Goal: Find specific fact

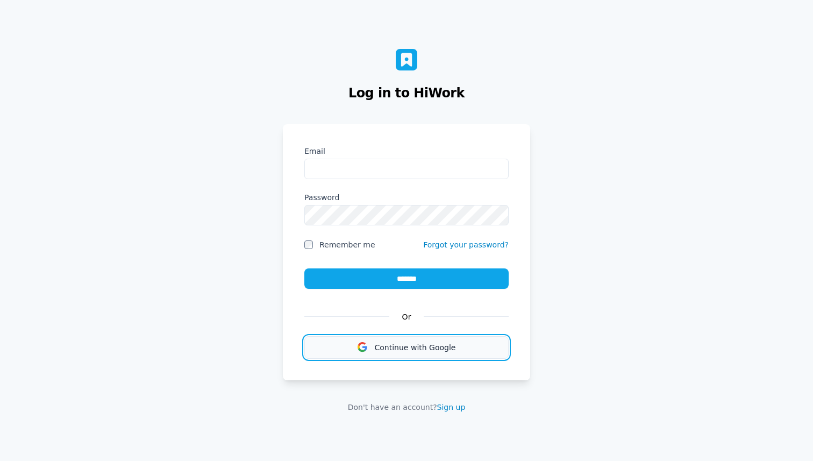
click at [470, 355] on button "Continue with Google" at bounding box center [406, 347] width 204 height 23
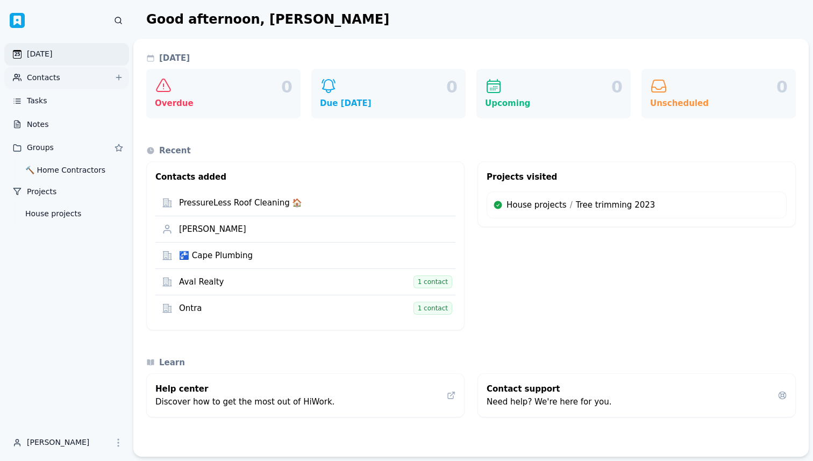
click at [54, 86] on link "Contacts" at bounding box center [66, 78] width 125 height 23
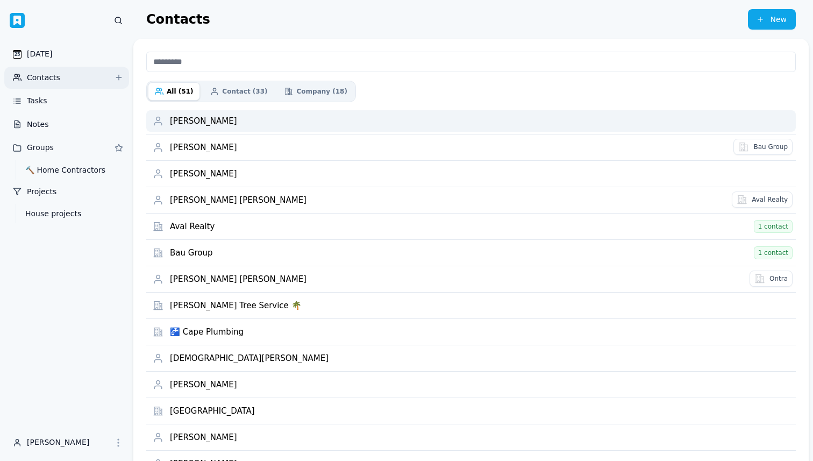
click at [428, 119] on div "[PERSON_NAME]" at bounding box center [480, 121] width 620 height 10
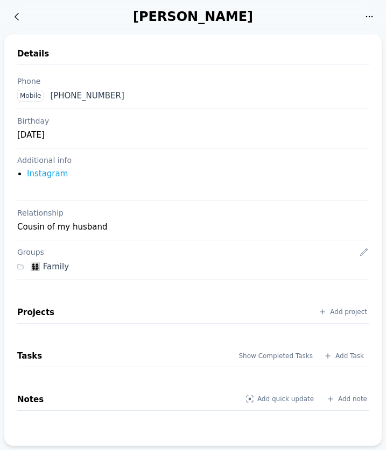
click at [56, 175] on link "Instagram" at bounding box center [47, 174] width 41 height 10
click at [16, 19] on icon at bounding box center [16, 16] width 11 height 11
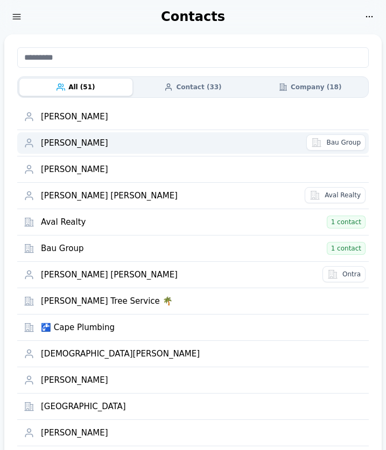
click at [68, 141] on div "Alfredo Eduardo Bauer" at bounding box center [170, 143] width 259 height 10
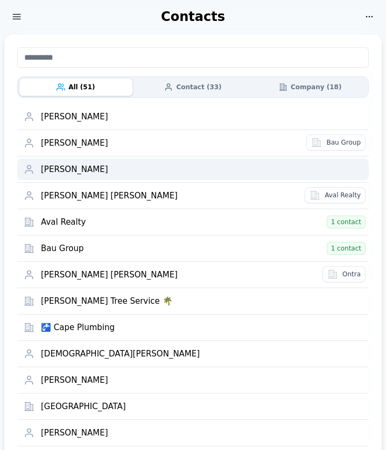
click at [61, 172] on div "Alicia Desimone" at bounding box center [201, 170] width 321 height 10
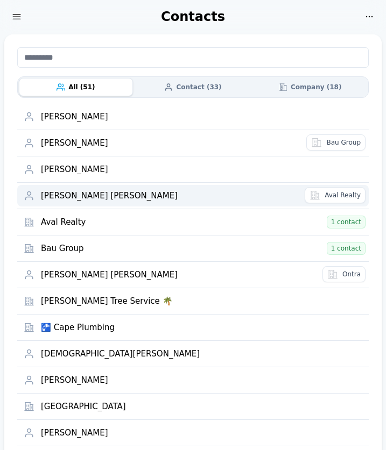
click at [63, 196] on div "Antonio Oscar Valentino" at bounding box center [169, 196] width 257 height 10
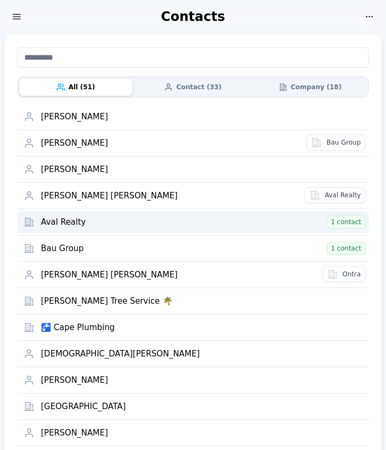
click at [58, 219] on div "Aval Realty" at bounding box center [182, 222] width 282 height 10
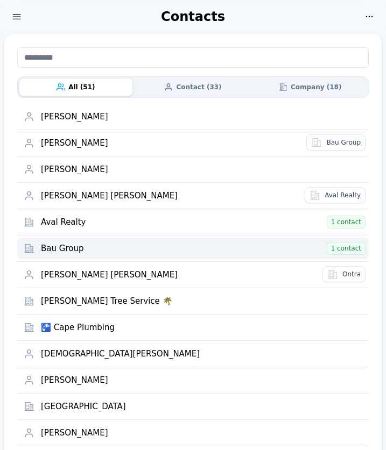
click at [72, 248] on div "Bau Group" at bounding box center [182, 249] width 282 height 10
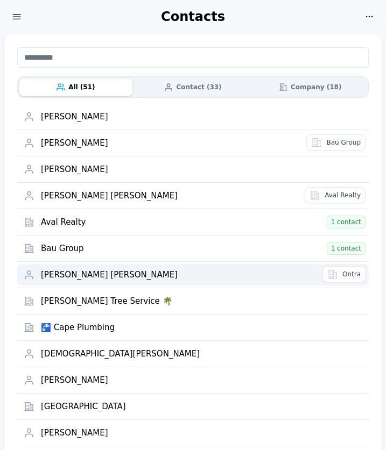
click at [72, 274] on div "Bruno Ezequiel Valentino" at bounding box center [178, 275] width 275 height 10
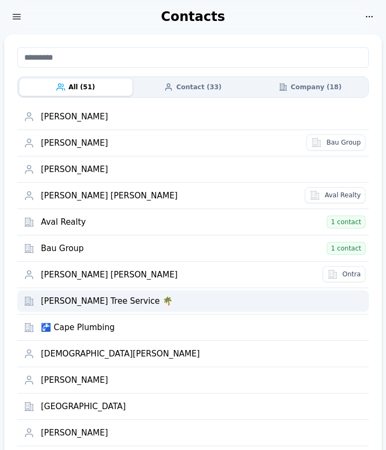
click at [69, 296] on div "Burrell's Tree Service 🌴" at bounding box center [201, 301] width 321 height 10
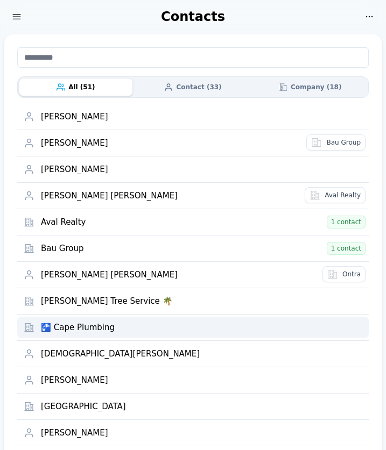
click at [69, 324] on div "🚰 Cape Plumbing" at bounding box center [201, 328] width 321 height 10
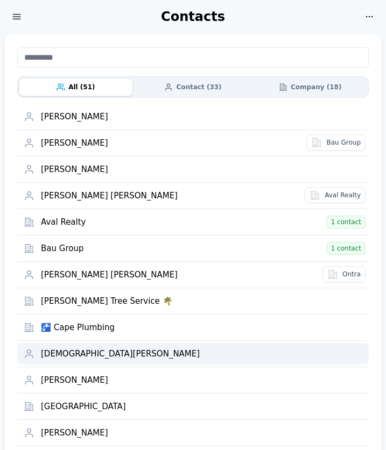
click at [67, 356] on div "Christian Buck" at bounding box center [201, 354] width 321 height 10
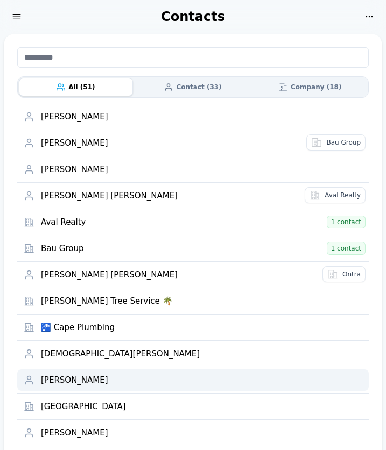
click at [65, 380] on div "Claudia Vivallos" at bounding box center [201, 381] width 321 height 10
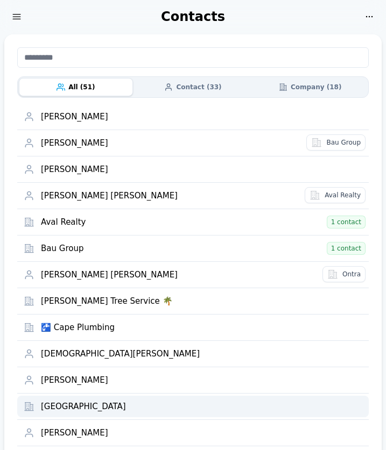
click at [66, 406] on div "Country Inn Pet Resort" at bounding box center [201, 407] width 321 height 10
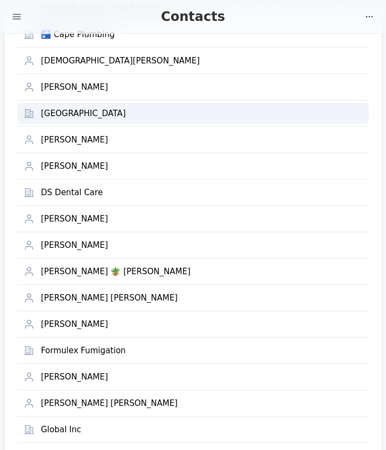
scroll to position [329, 0]
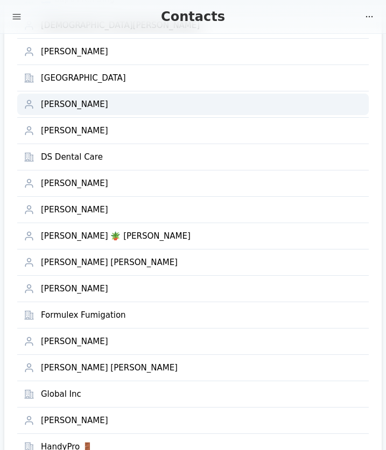
click at [73, 106] on div "Diego Cabrera" at bounding box center [201, 105] width 321 height 10
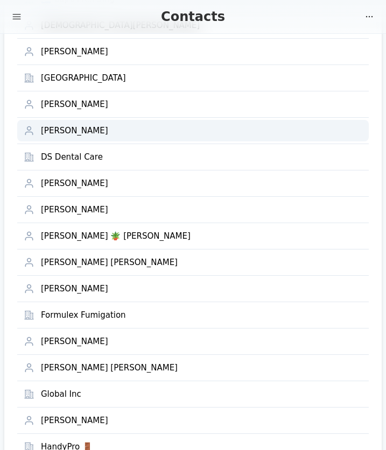
click at [67, 126] on div "[PERSON_NAME]" at bounding box center [201, 131] width 321 height 10
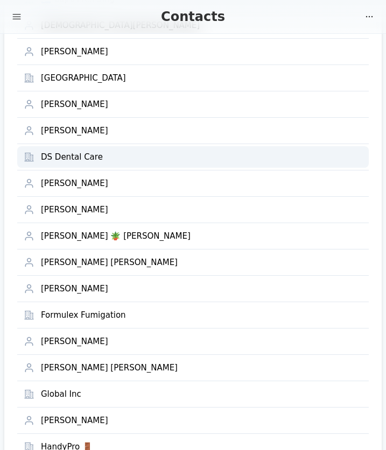
click at [72, 155] on div "DS Dental Care" at bounding box center [201, 157] width 321 height 10
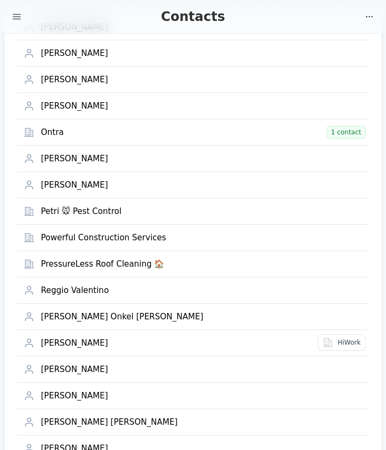
scroll to position [986, 0]
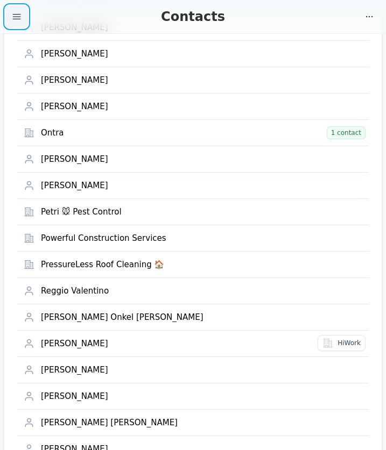
click at [16, 17] on icon "button" at bounding box center [16, 16] width 11 height 11
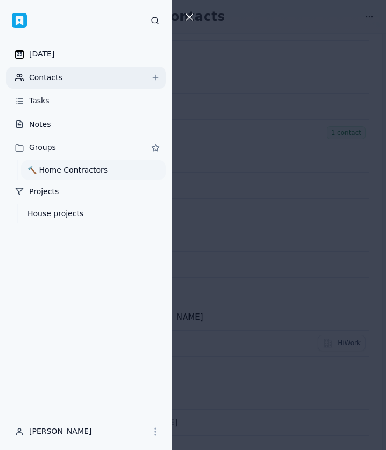
click at [61, 168] on link "🔨 Home Contractors" at bounding box center [93, 169] width 145 height 19
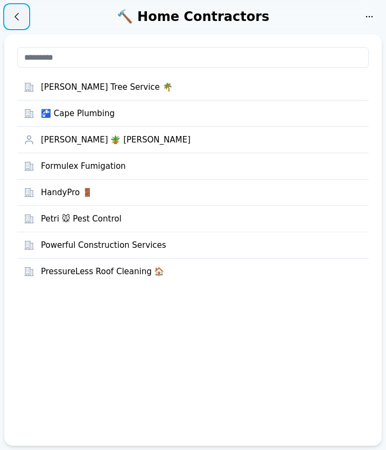
click at [13, 16] on icon at bounding box center [16, 16] width 11 height 11
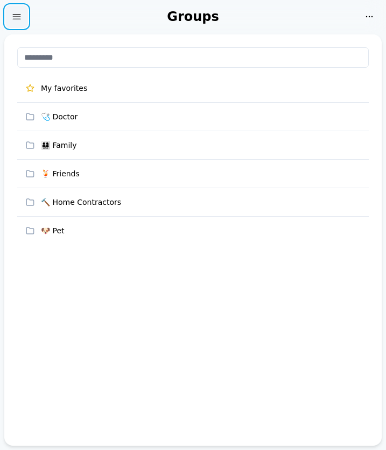
click at [16, 15] on icon "button" at bounding box center [17, 16] width 8 height 5
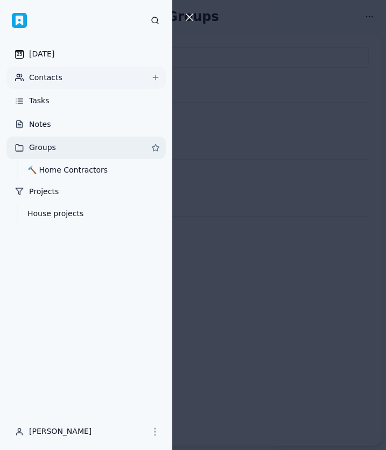
click at [44, 80] on link "Contacts" at bounding box center [85, 78] width 159 height 23
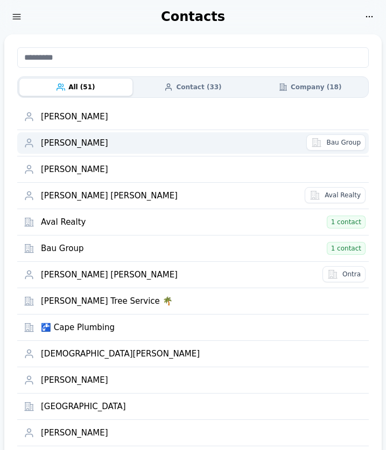
click at [76, 144] on div "Alfredo Eduardo Bauer" at bounding box center [170, 143] width 259 height 10
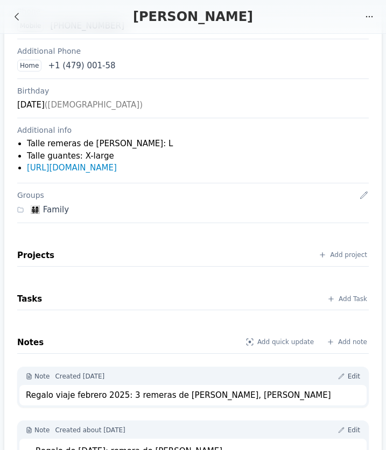
scroll to position [246, 0]
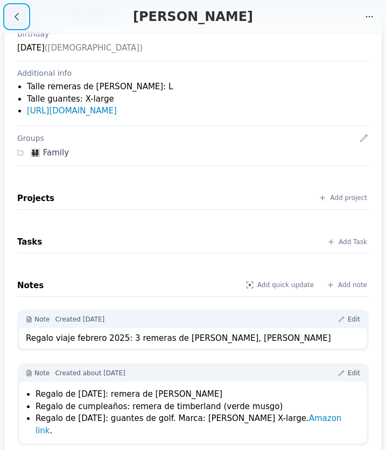
click at [19, 12] on icon at bounding box center [16, 16] width 11 height 11
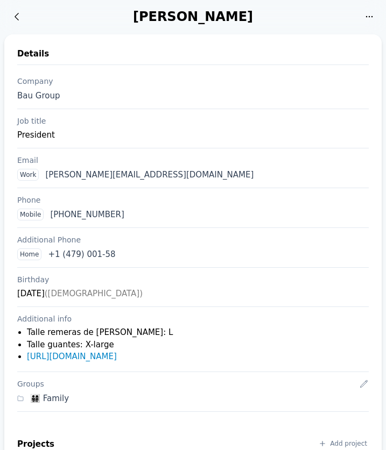
drag, startPoint x: 55, startPoint y: 320, endPoint x: 121, endPoint y: 341, distance: 69.1
click at [121, 341] on div "Additional info Talle remeras de Greg Norman: L Talle guantes: X-large https://…" at bounding box center [192, 339] width 351 height 65
copy div "info Talle remeras de Greg Norman: L Talle guantes: X-large"
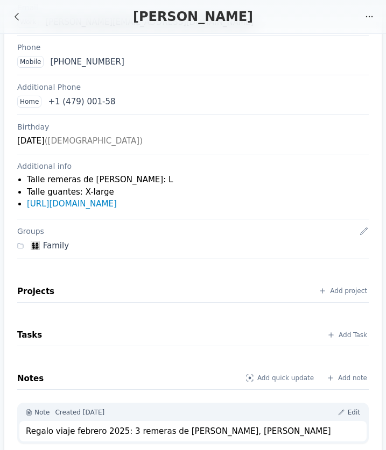
scroll to position [71, 0]
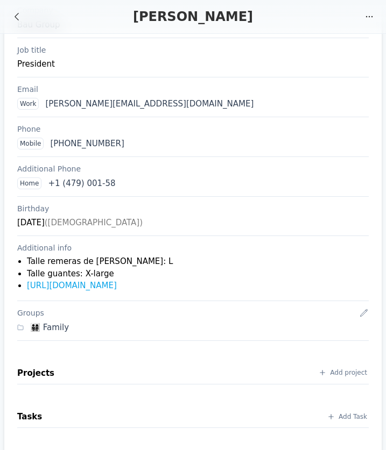
copy link "[URL][DOMAIN_NAME]"
click at [8, 204] on div "Details Company Bau Group Job title President Email Work a.bauer@melectric.com.…" at bounding box center [192, 298] width 377 height 670
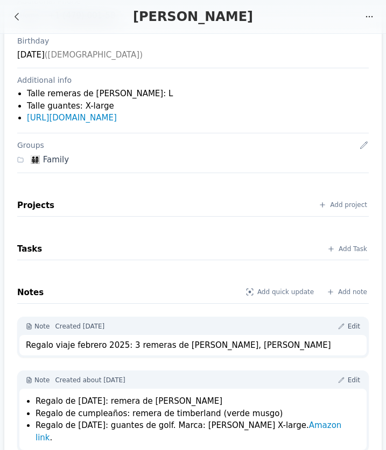
scroll to position [246, 0]
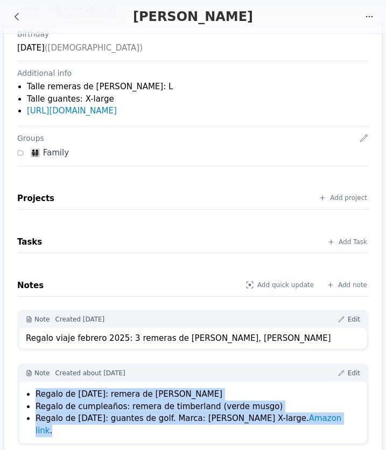
drag, startPoint x: 37, startPoint y: 395, endPoint x: 355, endPoint y: 416, distance: 318.1
click at [355, 416] on ul "Regalo de navidad: remera de Greg Norman Regalo de cumpleaños: remera de timber…" at bounding box center [194, 412] width 331 height 48
copy ul "Regalo de navidad: remera de Greg Norman Regalo de cumpleaños: remera de timber…"
click at [85, 337] on div "Regalo viaje febrero 2025: 3 remeras de [PERSON_NAME], [PERSON_NAME]" at bounding box center [193, 338] width 334 height 12
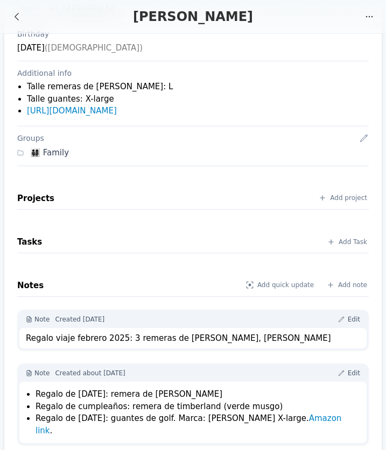
click at [85, 337] on div "Regalo viaje febrero 2025: 3 remeras de [PERSON_NAME], [PERSON_NAME]" at bounding box center [193, 338] width 334 height 12
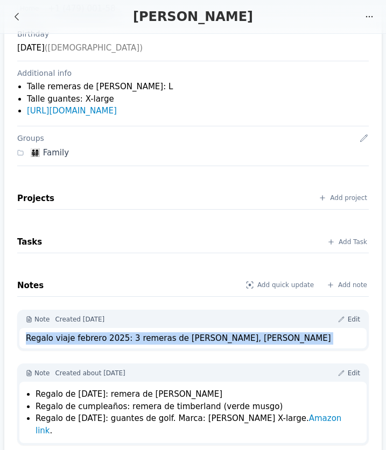
copy div "Regalo viaje febrero 2025: 3 remeras de [PERSON_NAME], [PERSON_NAME]"
click at [331, 419] on link "Amazon link" at bounding box center [189, 425] width 306 height 22
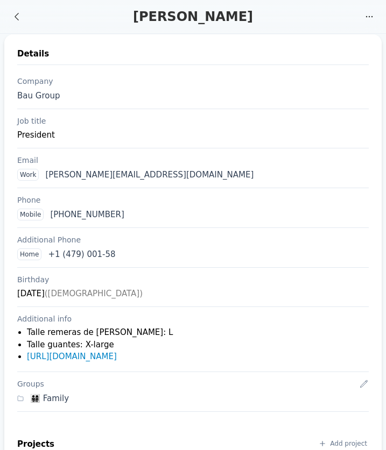
scroll to position [246, 0]
